Goal: Transaction & Acquisition: Download file/media

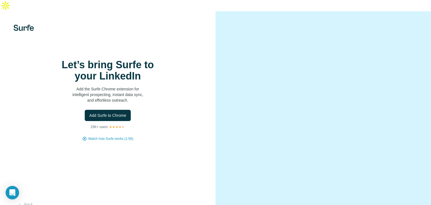
drag, startPoint x: 224, startPoint y: 64, endPoint x: 219, endPoint y: 66, distance: 5.2
click at [223, 64] on div at bounding box center [322, 113] width 215 height 205
click at [116, 115] on span "Add Surfe to Chrome" at bounding box center [107, 115] width 37 height 6
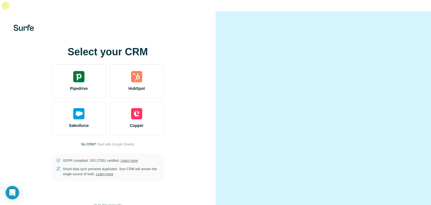
click at [254, 68] on video at bounding box center [323, 114] width 184 height 92
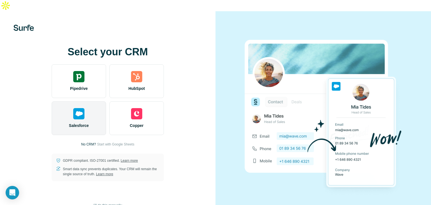
click at [89, 101] on div "Salesforce" at bounding box center [79, 118] width 54 height 34
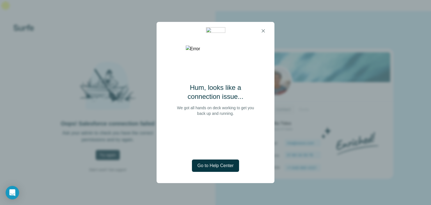
click at [213, 116] on p "We got all hands on deck working to get you back up and running." at bounding box center [215, 110] width 82 height 11
click at [266, 31] on button "button" at bounding box center [262, 30] width 11 height 11
